Goal: Navigation & Orientation: Go to known website

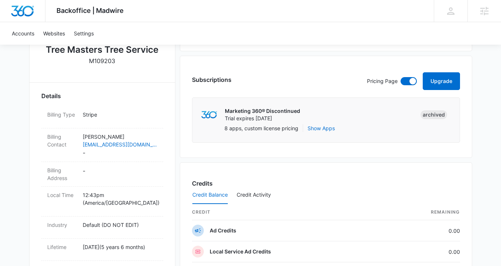
scroll to position [77, 0]
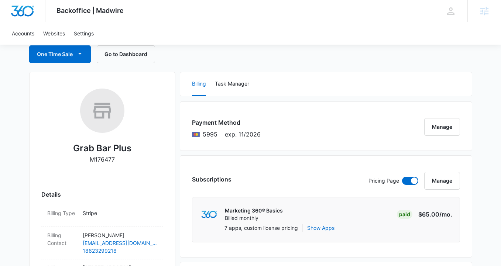
scroll to position [42, 0]
